Goal: Task Accomplishment & Management: Manage account settings

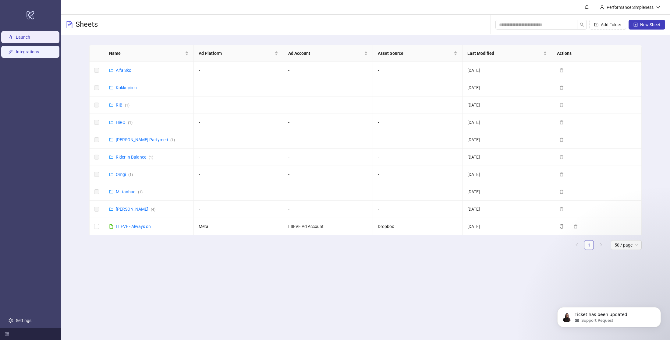
click at [33, 52] on link "Integrations" at bounding box center [27, 51] width 23 height 5
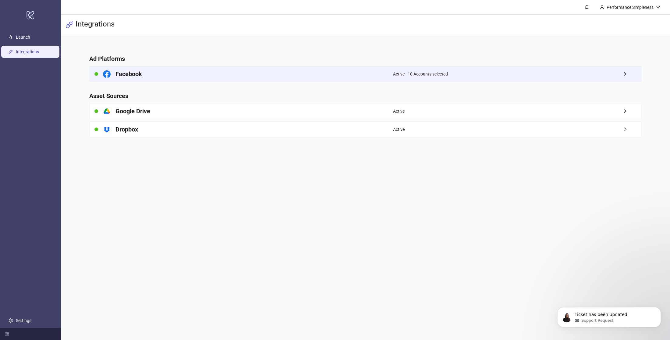
click at [559, 78] on div "Active - 10 Accounts selected" at bounding box center [517, 73] width 248 height 15
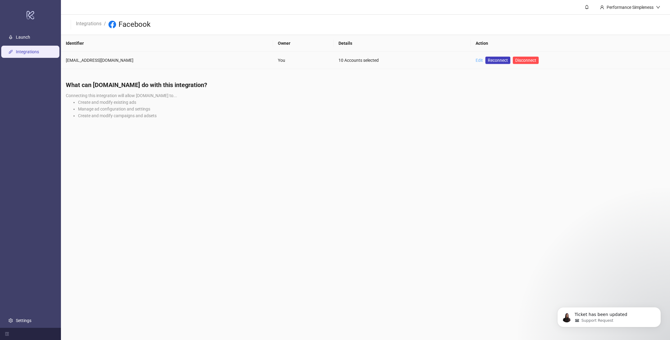
click at [475, 62] on link "Edit" at bounding box center [478, 60] width 7 height 5
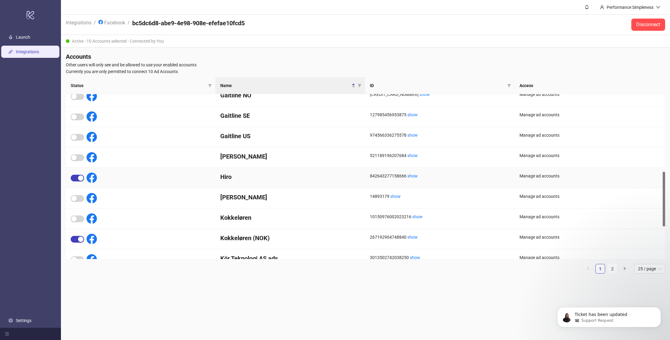
scroll to position [233, 0]
click at [77, 179] on span "button" at bounding box center [77, 177] width 13 height 7
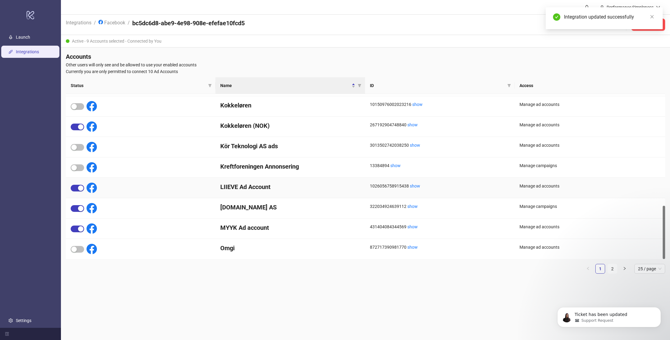
scroll to position [345, 0]
click at [76, 208] on span "button" at bounding box center [77, 208] width 13 height 7
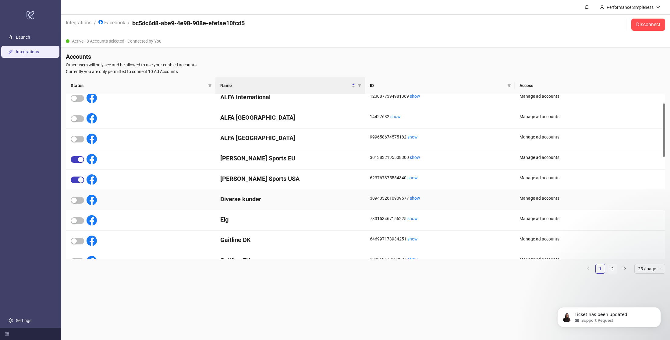
scroll to position [0, 0]
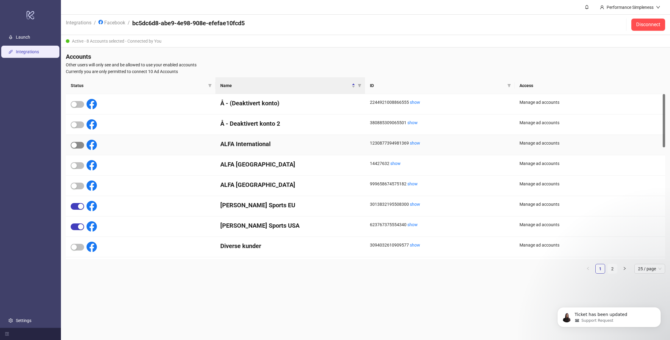
click at [77, 143] on span "button" at bounding box center [77, 145] width 13 height 7
click at [77, 165] on span "button" at bounding box center [77, 165] width 13 height 7
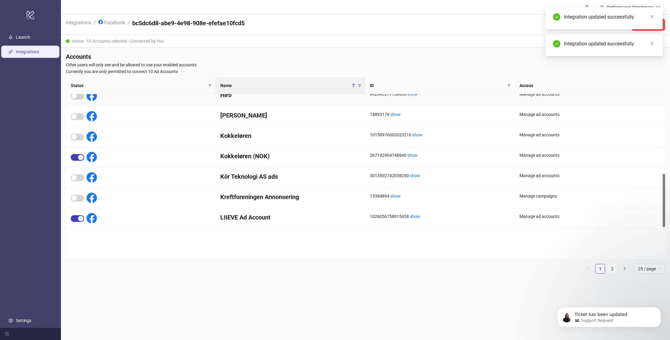
scroll to position [345, 0]
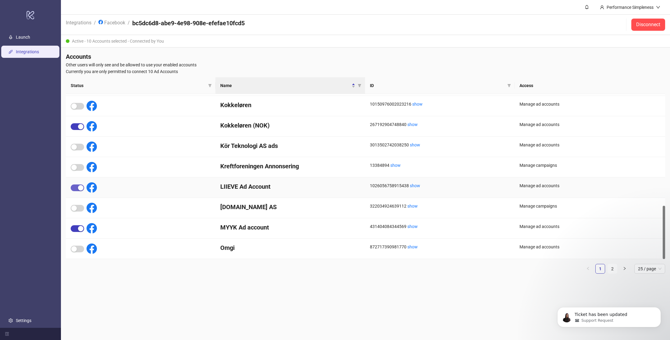
click at [79, 188] on div "button" at bounding box center [80, 187] width 5 height 5
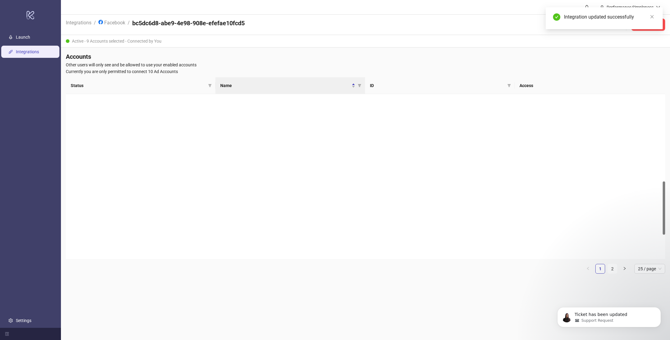
scroll to position [19, 0]
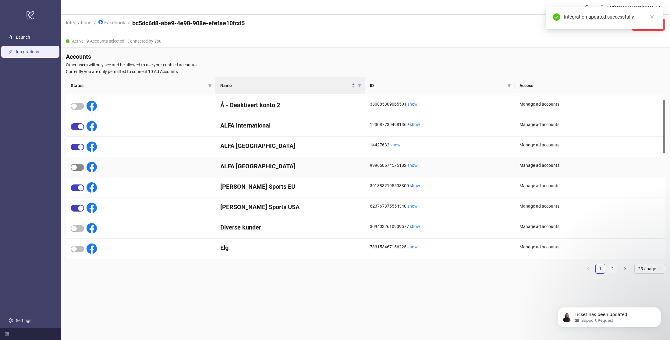
click at [82, 167] on span "button" at bounding box center [77, 167] width 13 height 7
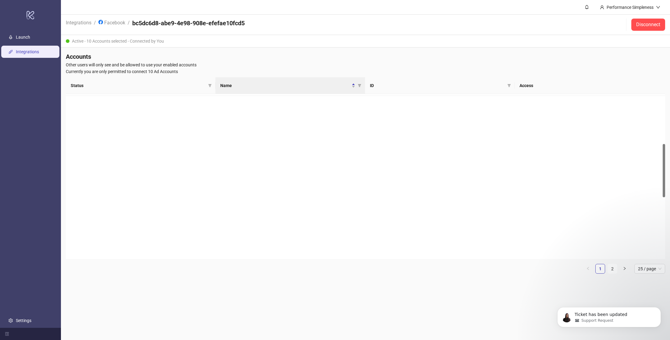
scroll to position [0, 0]
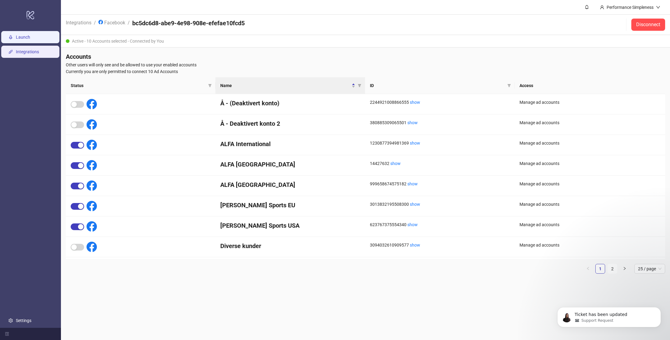
click at [30, 36] on link "Launch" at bounding box center [23, 37] width 14 height 5
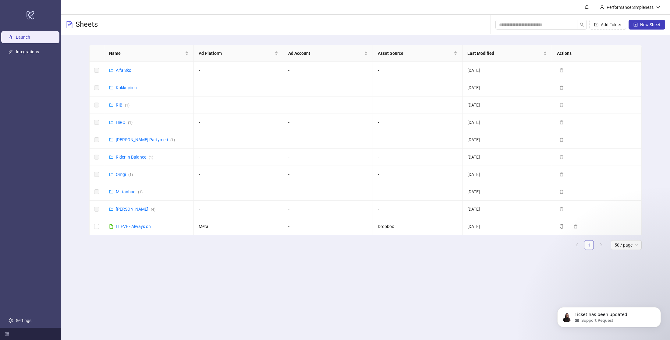
click at [266, 293] on main "Performance Simpleness Sheets Add Folder New Sheet Name Ad Platform Ad Account …" at bounding box center [365, 170] width 609 height 340
